Goal: Information Seeking & Learning: Understand process/instructions

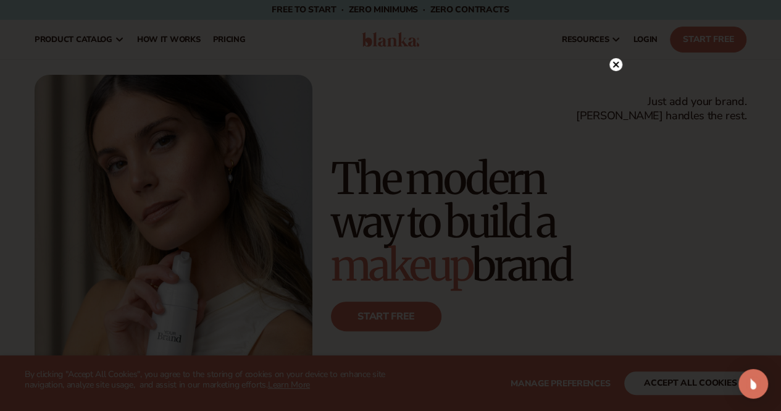
click at [619, 60] on circle at bounding box center [615, 64] width 13 height 13
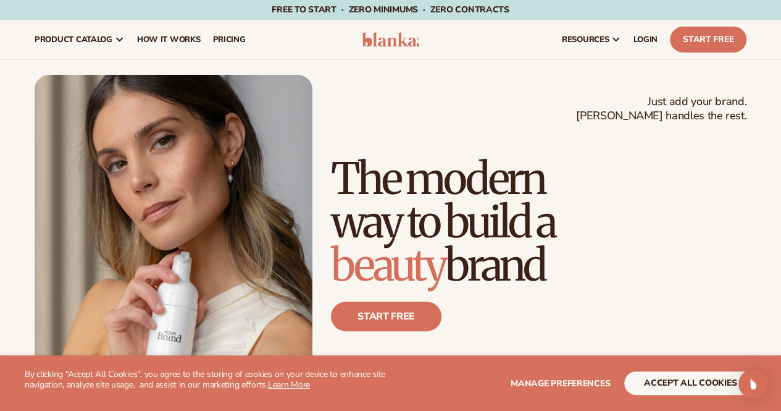
click at [615, 67] on div "Just add your brand. Blanka handles the rest. beauty,skin care,wellness,makeup …" at bounding box center [390, 250] width 781 height 380
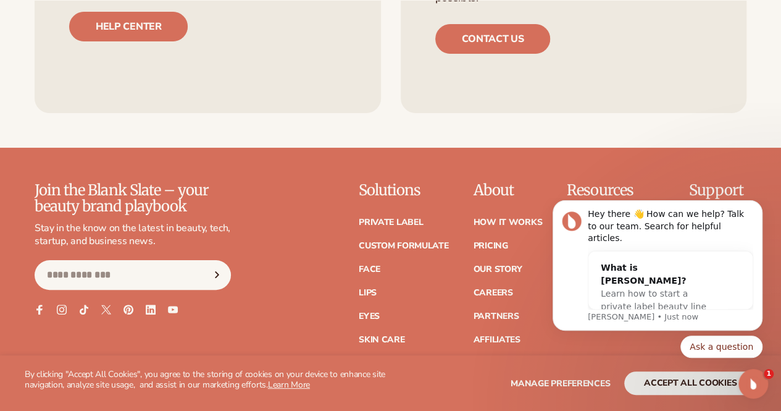
drag, startPoint x: 1188, startPoint y: 579, endPoint x: 679, endPoint y: 370, distance: 550.4
click at [680, 370] on body "Hey there 👋 How can we help? Talk to our team. Search for helpful articles. Wha…" at bounding box center [657, 300] width 237 height 197
click at [668, 389] on body "Hey there 👋 How can we help? Talk to our team. Search for helpful articles. Wha…" at bounding box center [657, 300] width 237 height 197
click at [757, 207] on icon "Dismiss notification" at bounding box center [759, 204] width 7 height 7
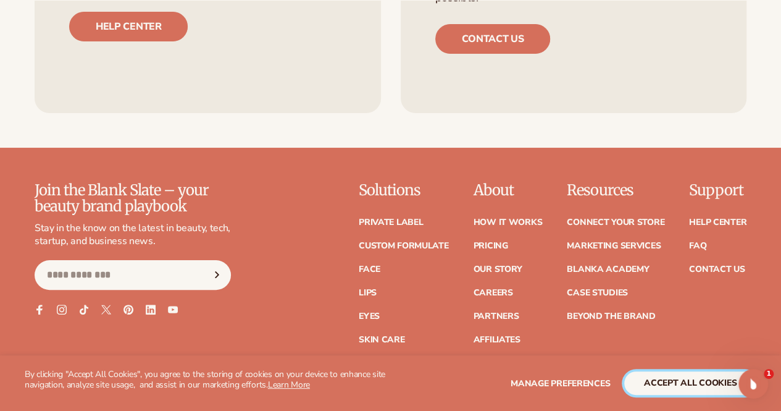
click at [627, 380] on button "accept all cookies" at bounding box center [690, 382] width 132 height 23
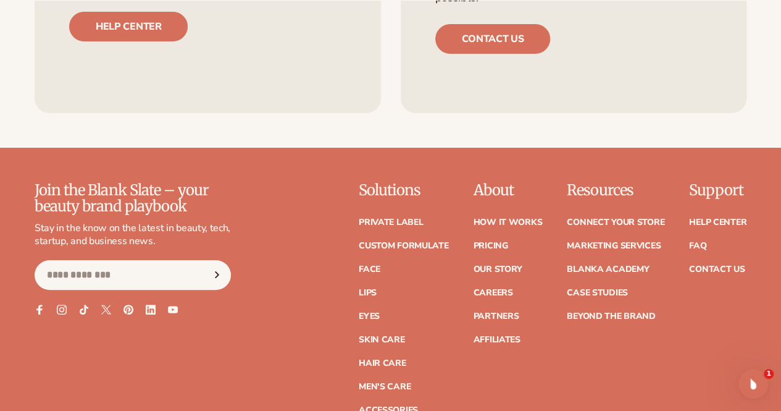
scroll to position [4969, 0]
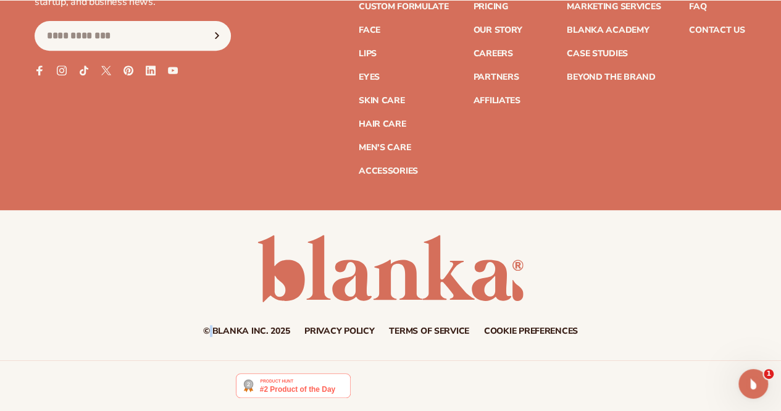
click at [211, 312] on div "© Blanka Inc. 2025 Privacy policy Terms of service Contact information Cookie p…" at bounding box center [390, 285] width 781 height 101
click at [334, 330] on link "Privacy policy" at bounding box center [339, 331] width 70 height 9
click at [406, 327] on link "Terms of service" at bounding box center [429, 331] width 80 height 9
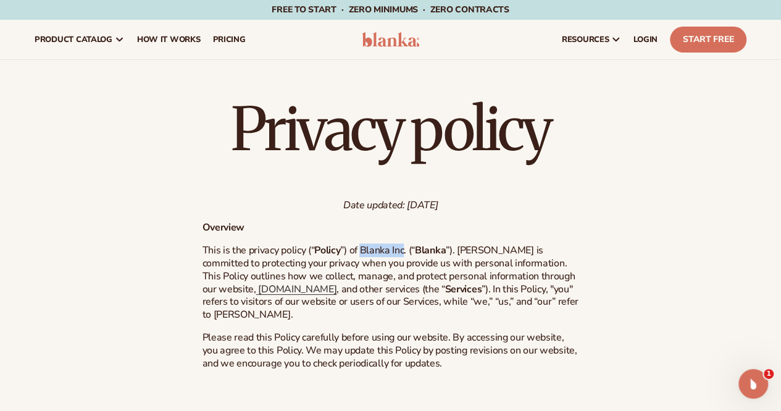
drag, startPoint x: 370, startPoint y: 247, endPoint x: 413, endPoint y: 245, distance: 42.6
click at [413, 245] on span "”) of Blanka Inc. (“" at bounding box center [377, 250] width 75 height 14
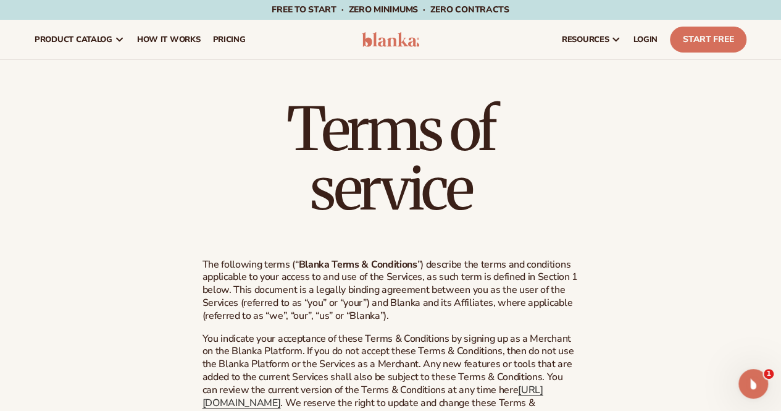
click at [237, 208] on h1 "Terms of service" at bounding box center [390, 158] width 377 height 119
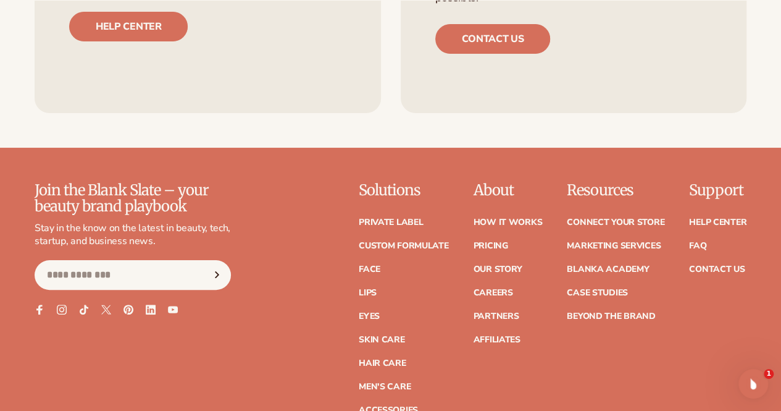
scroll to position [4969, 0]
